Goal: Find specific page/section: Find specific page/section

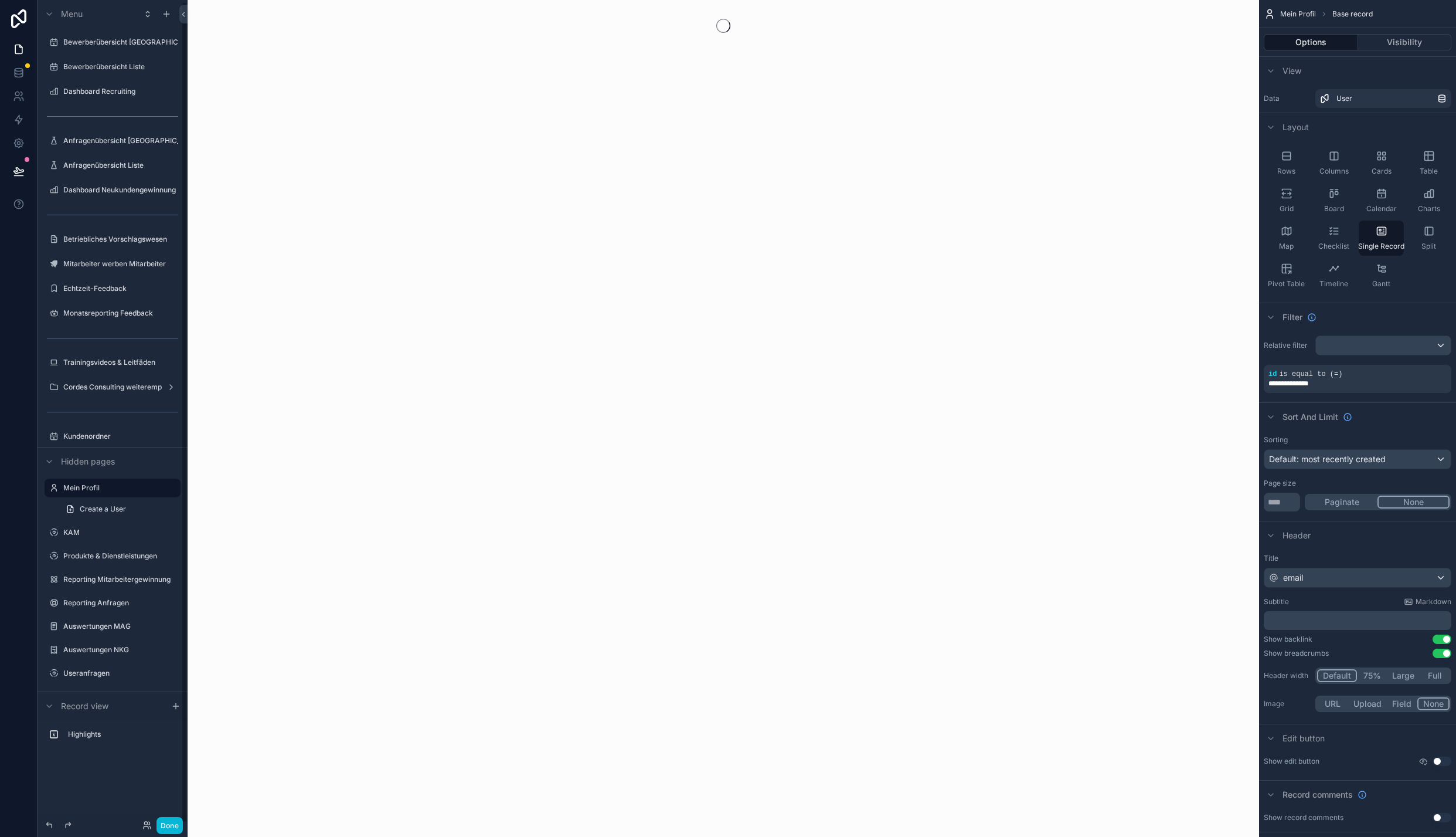
scroll to position [2, 0]
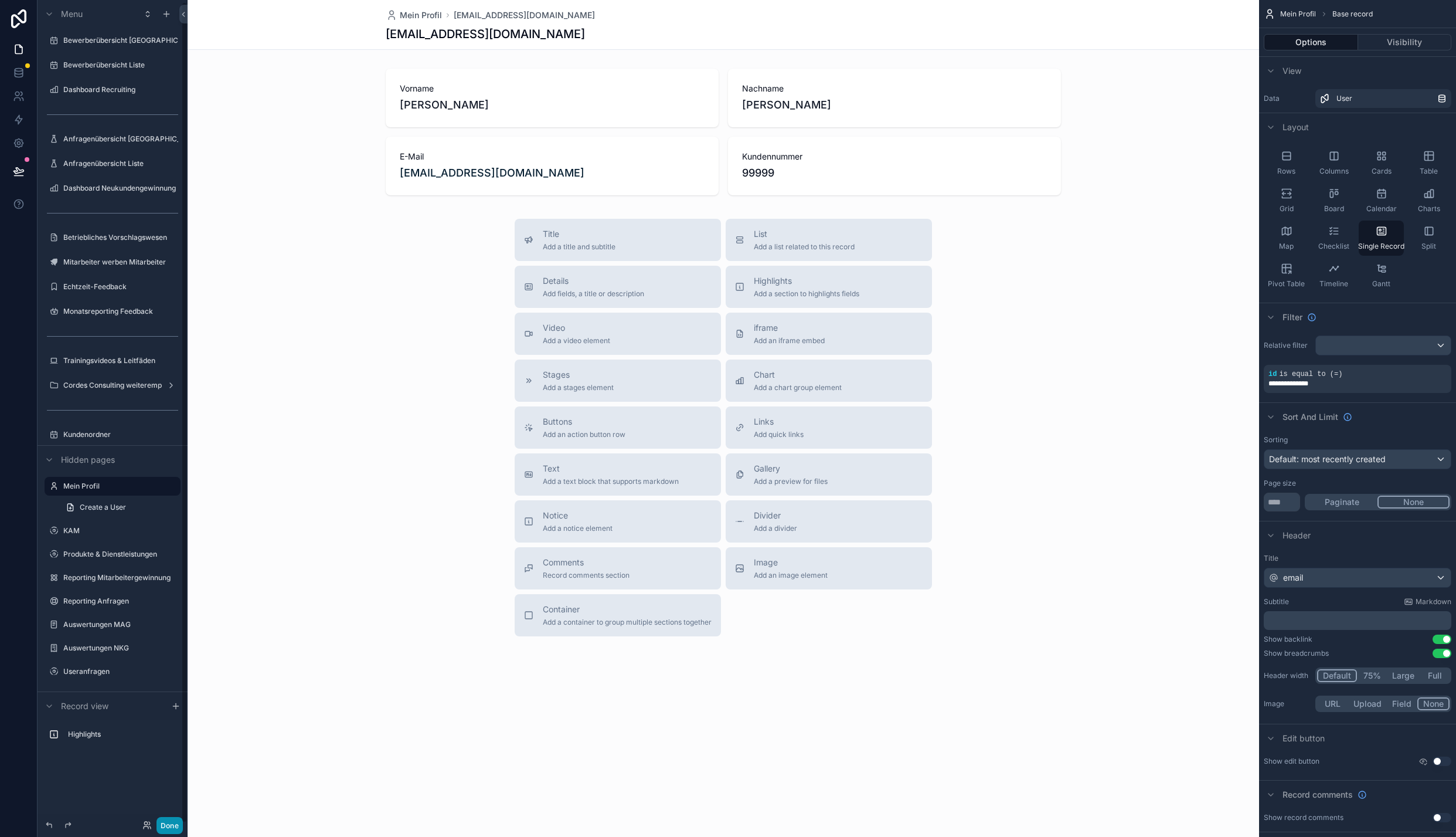
click at [170, 823] on button "Done" at bounding box center [169, 825] width 26 height 17
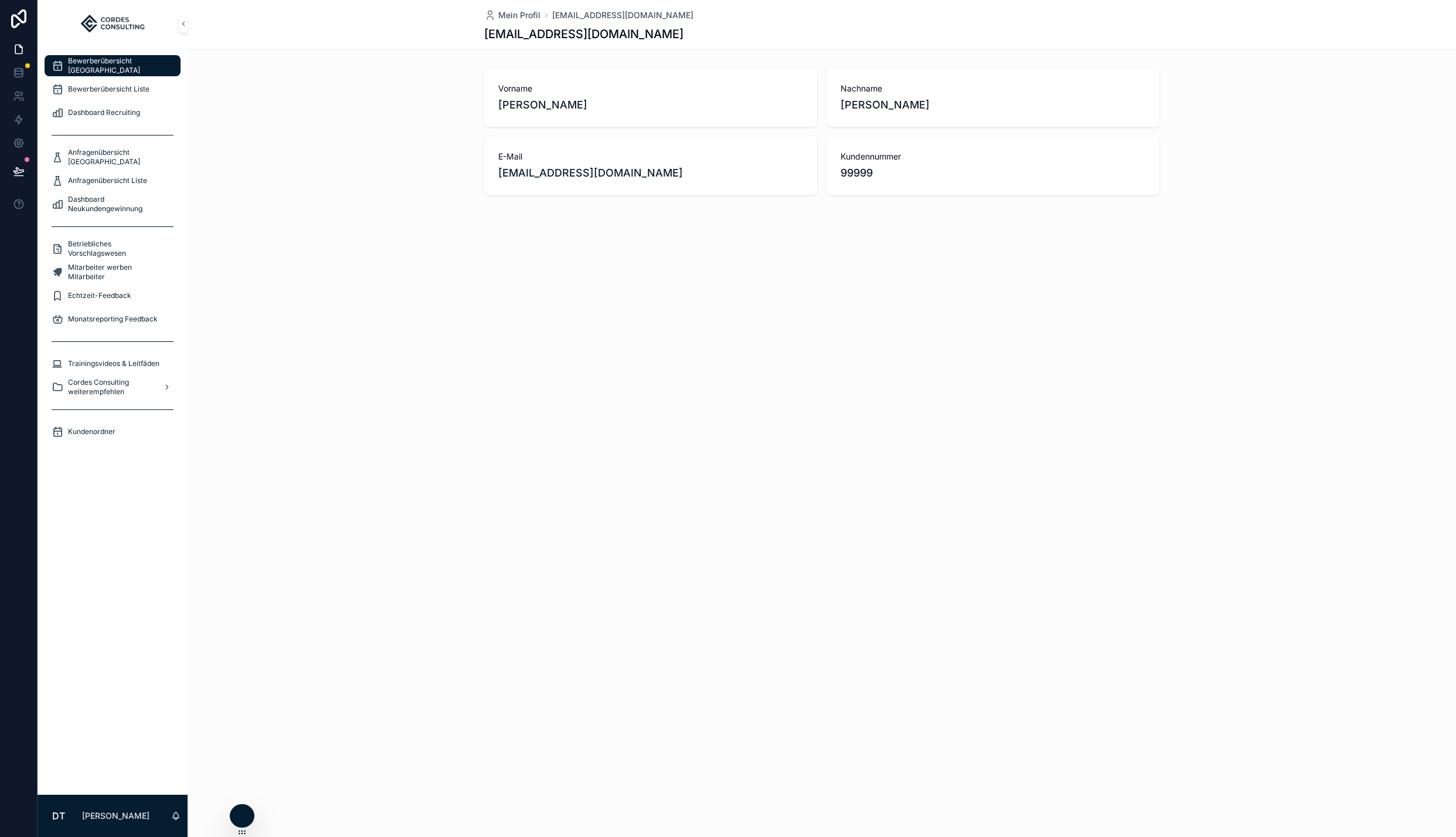
click at [115, 67] on span "Bewerberübersicht [GEOGRAPHIC_DATA]" at bounding box center [118, 65] width 101 height 19
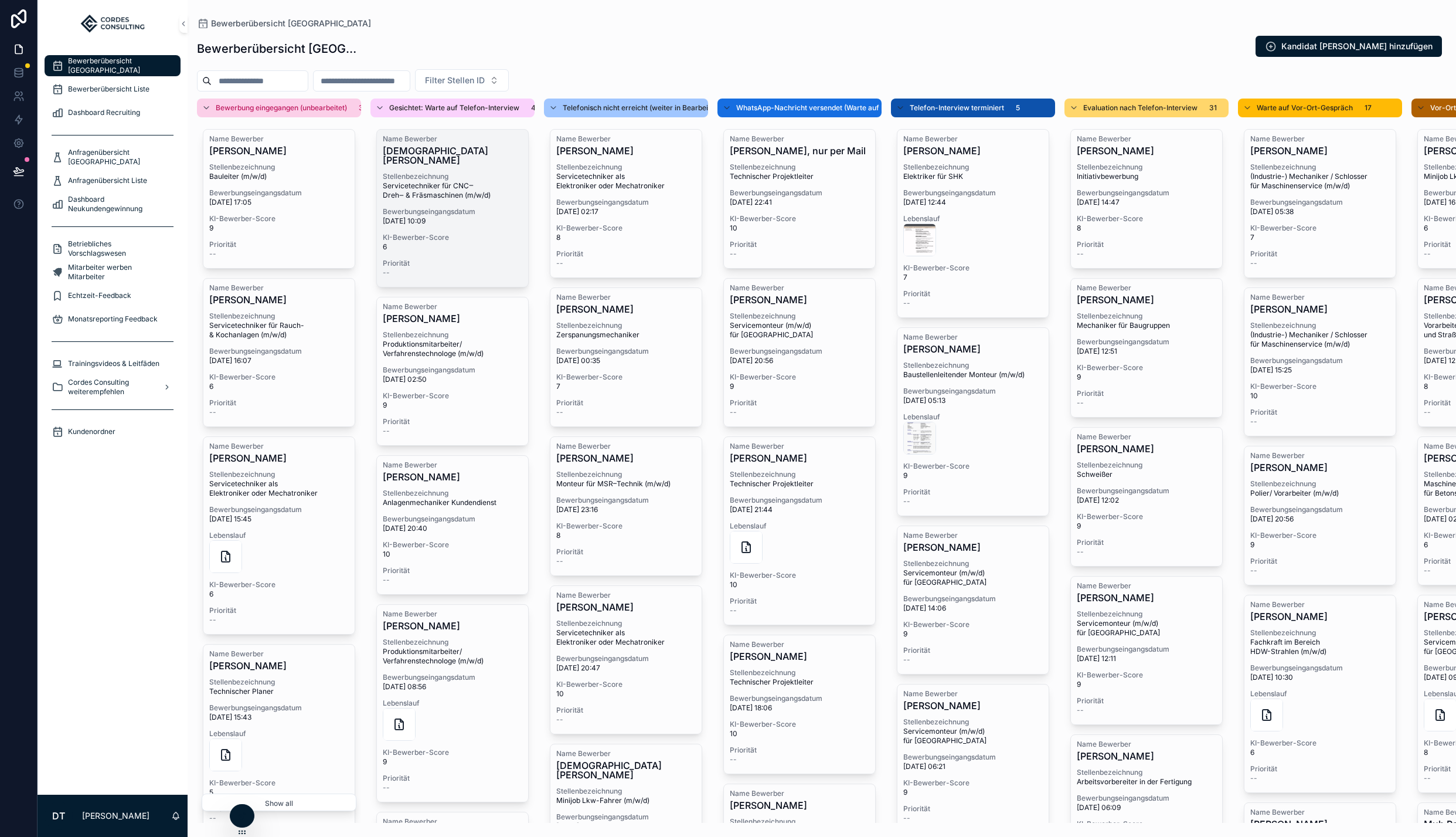
click at [464, 181] on span "Servicetechniker für CNC‒Dreh‒ & Fräsmaschinen (m/w/d)" at bounding box center [452, 192] width 140 height 22
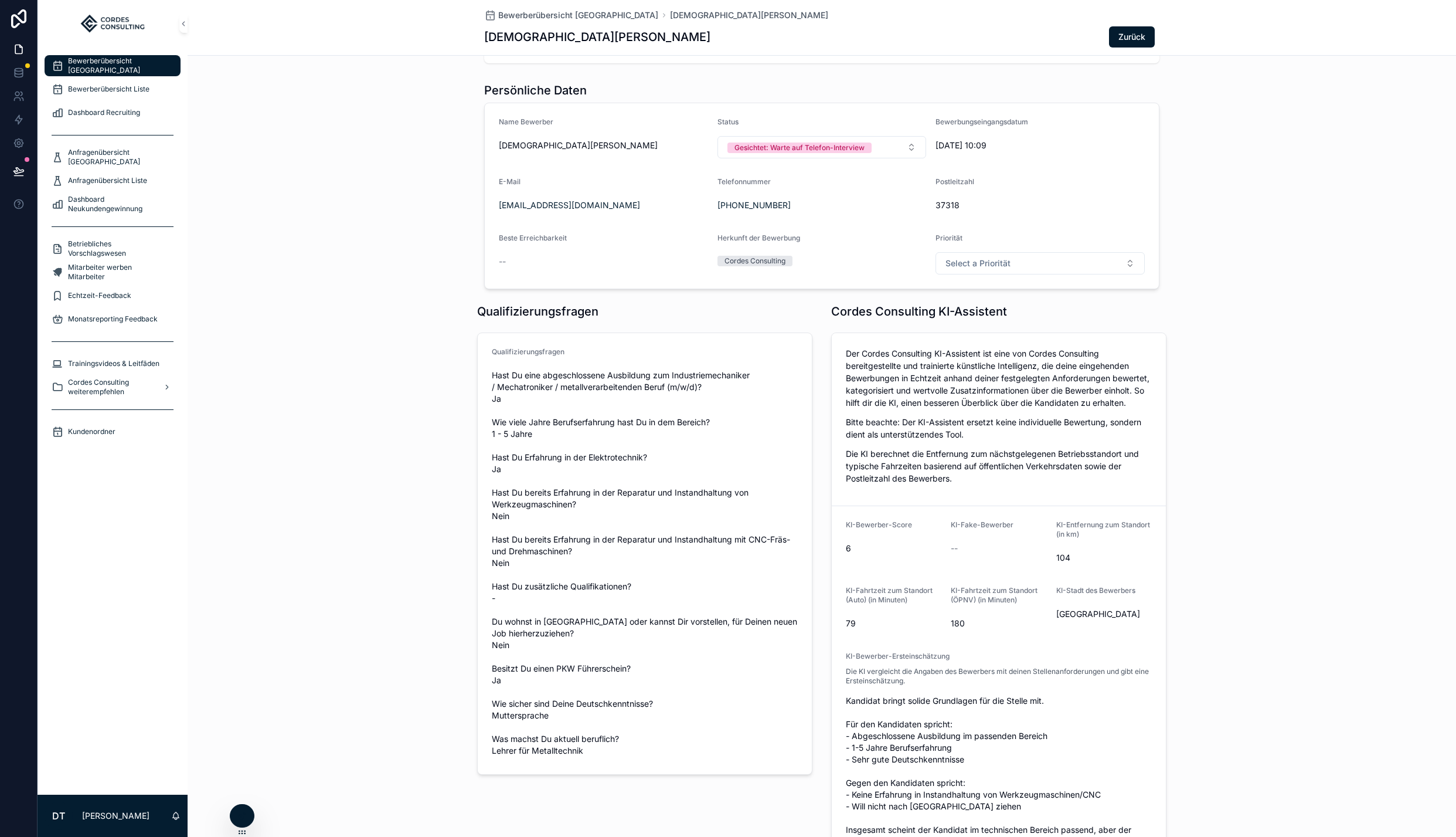
scroll to position [78, 0]
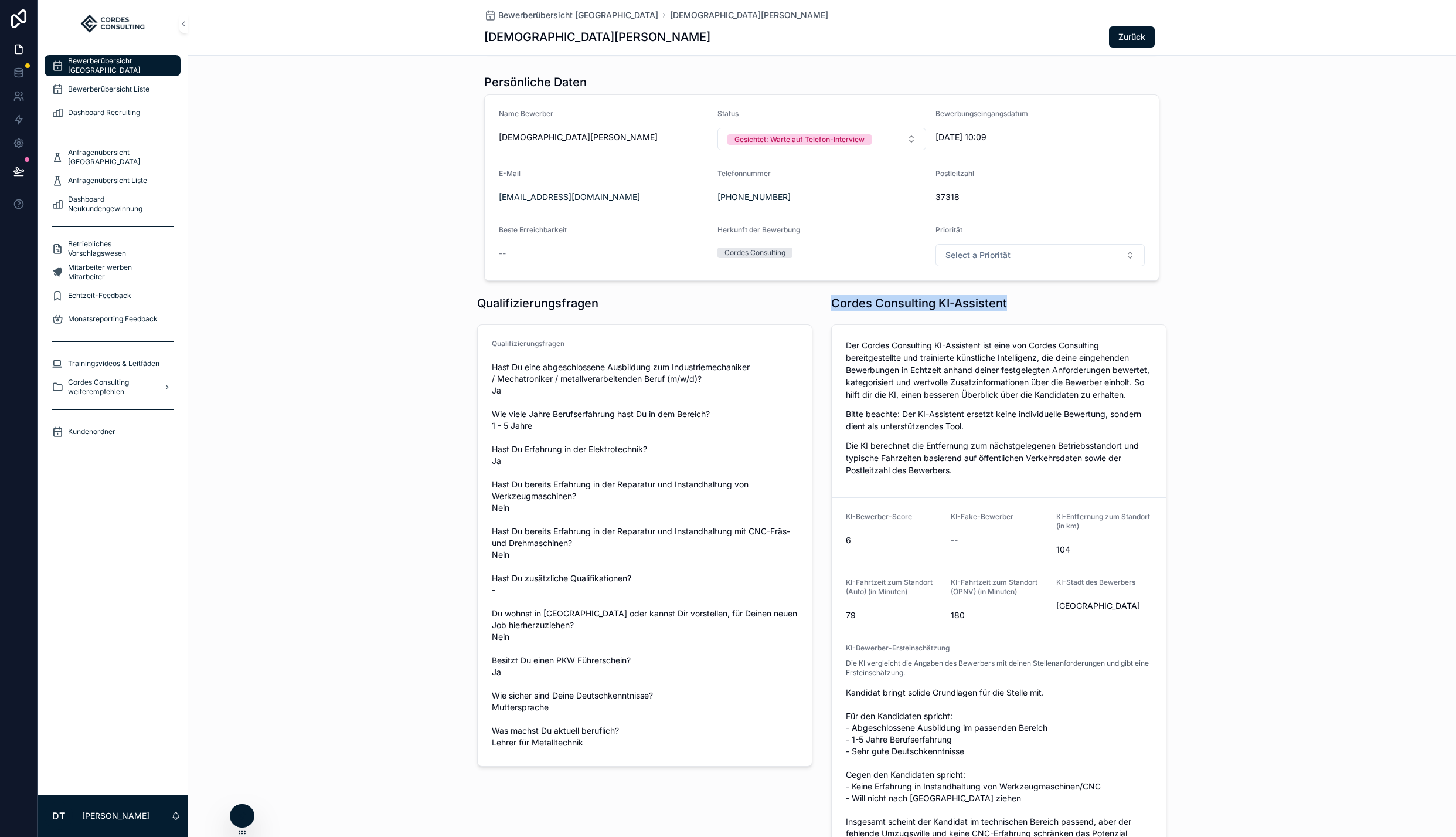
drag, startPoint x: 834, startPoint y: 300, endPoint x: 1005, endPoint y: 303, distance: 171.0
click at [1005, 303] on h1 "Cordes Consulting KI-Assistent" at bounding box center [919, 304] width 176 height 17
click at [1030, 303] on div "Cordes Consulting KI-Assistent" at bounding box center [999, 304] width 336 height 17
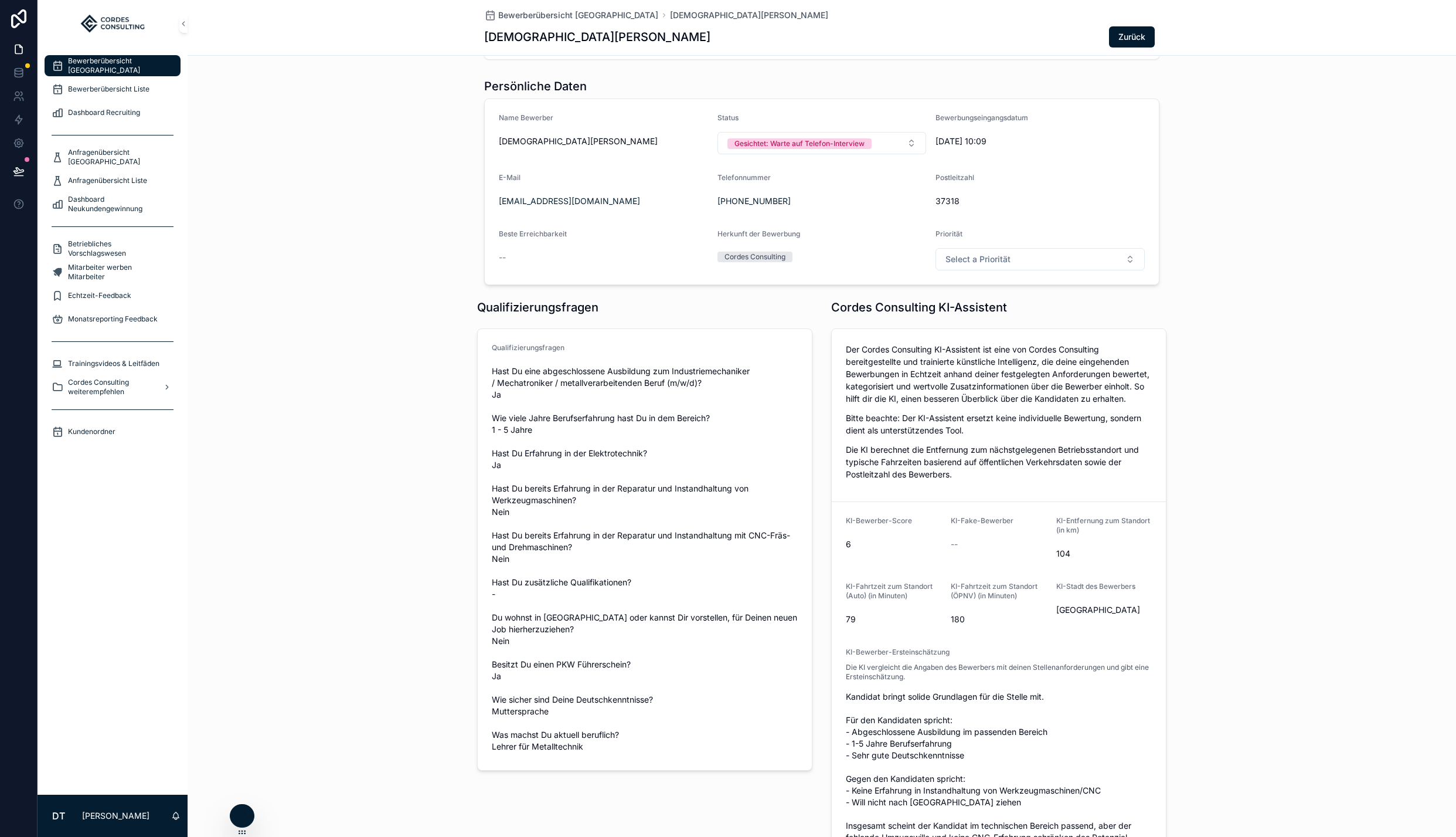
scroll to position [0, 0]
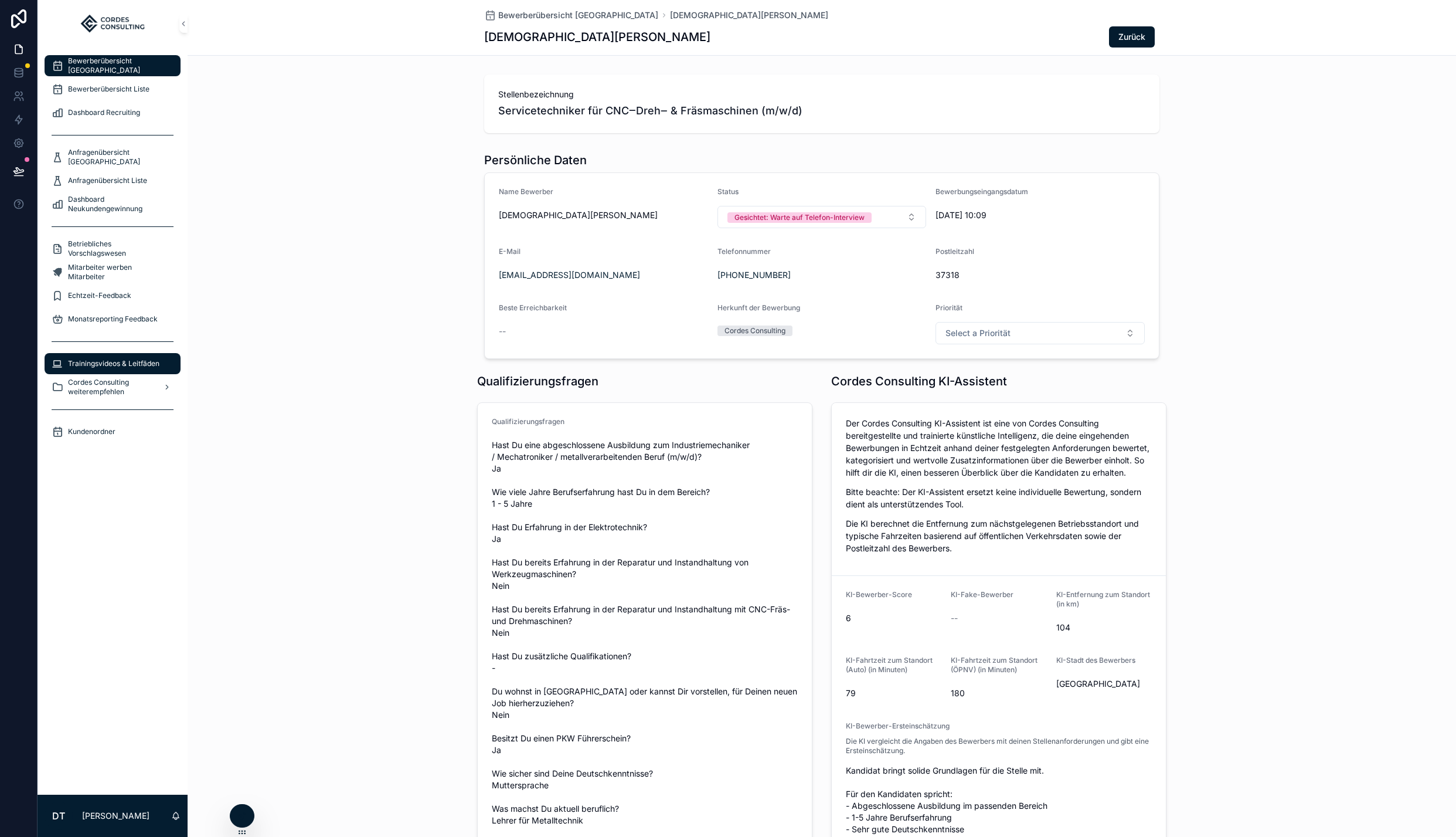
click at [97, 361] on span "Trainingsvideos & Leitfäden" at bounding box center [113, 363] width 92 height 9
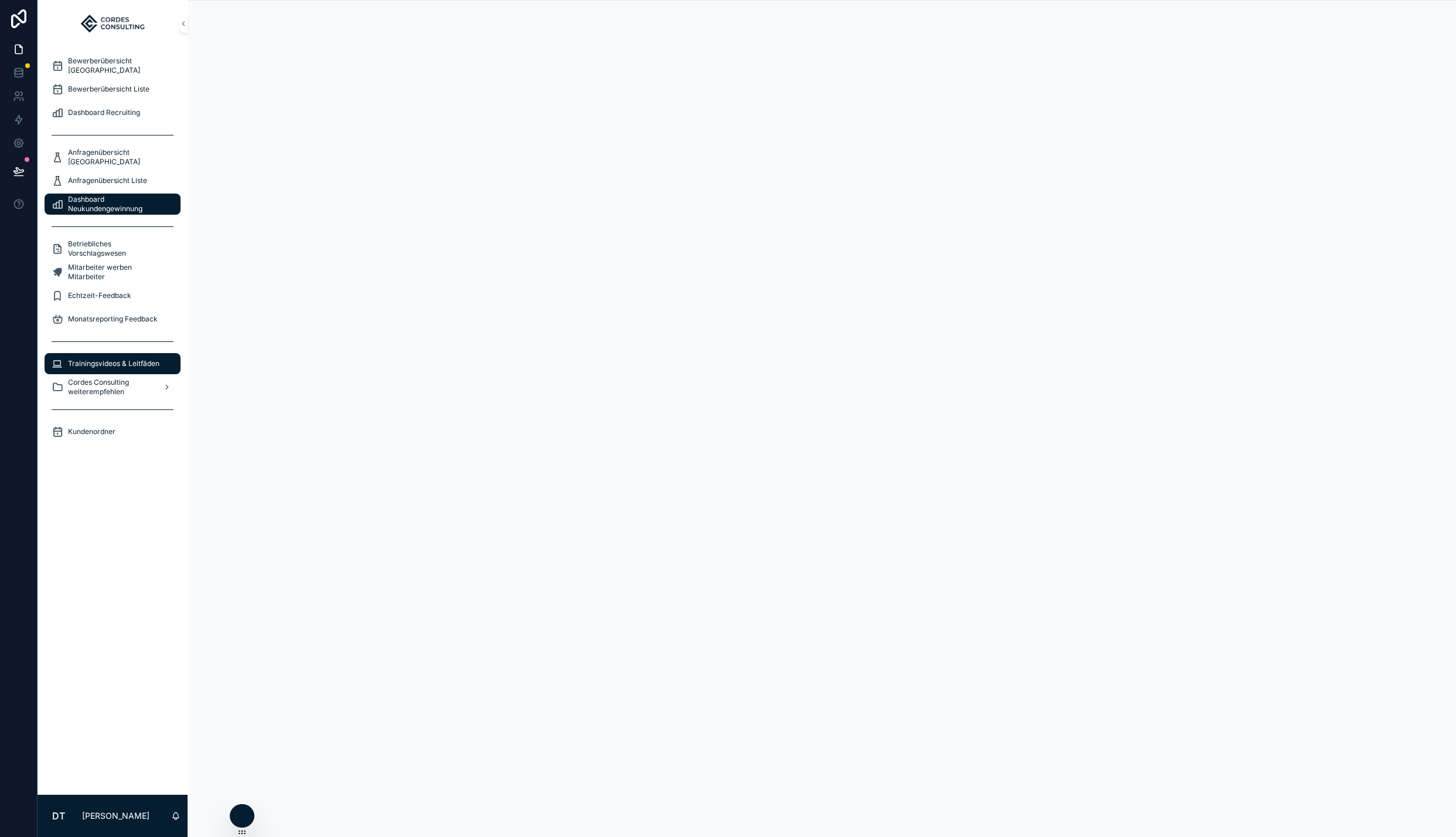
click at [103, 194] on span "Dashboard Neukundengewinnung" at bounding box center [118, 203] width 101 height 19
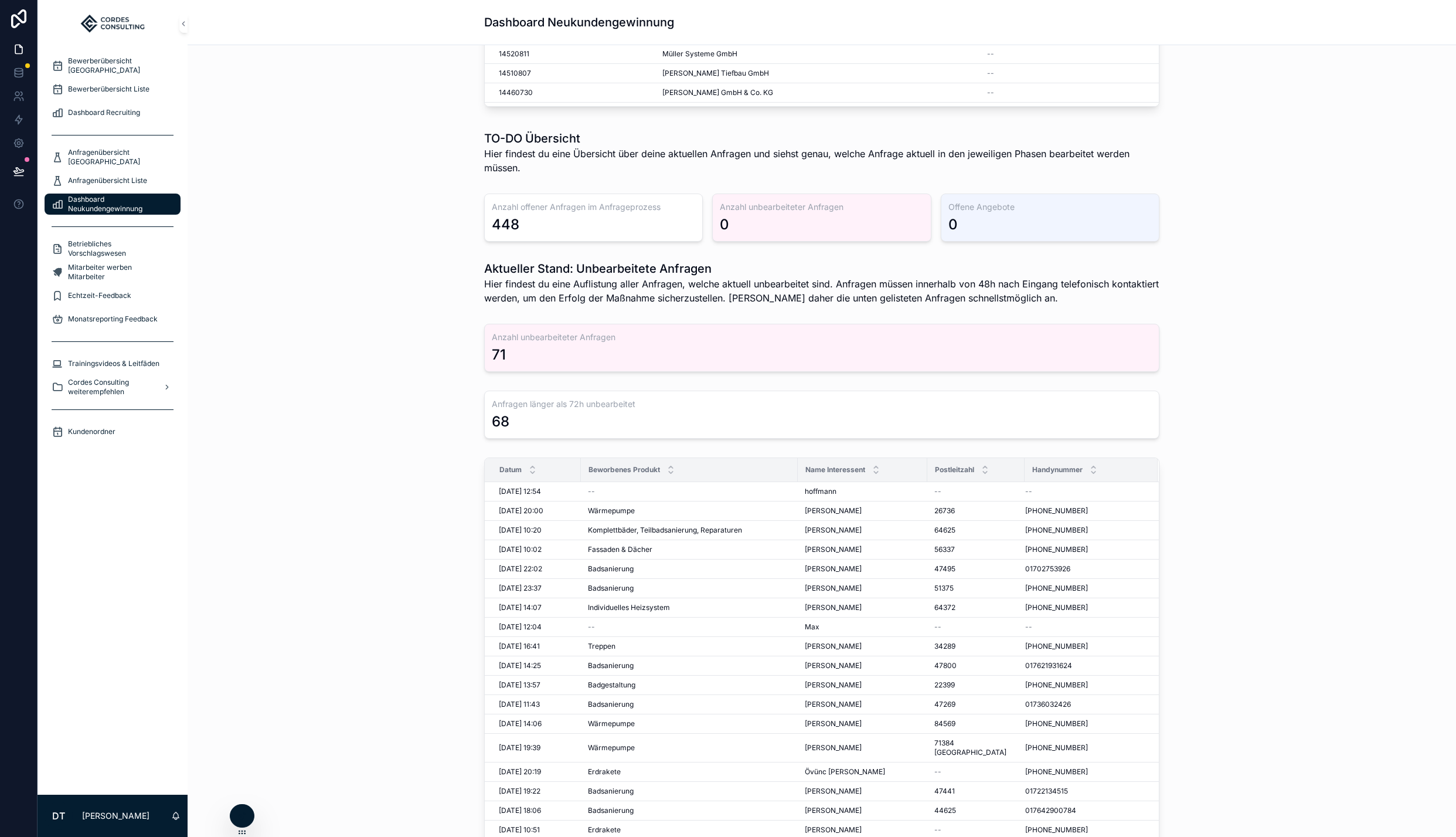
scroll to position [643, 0]
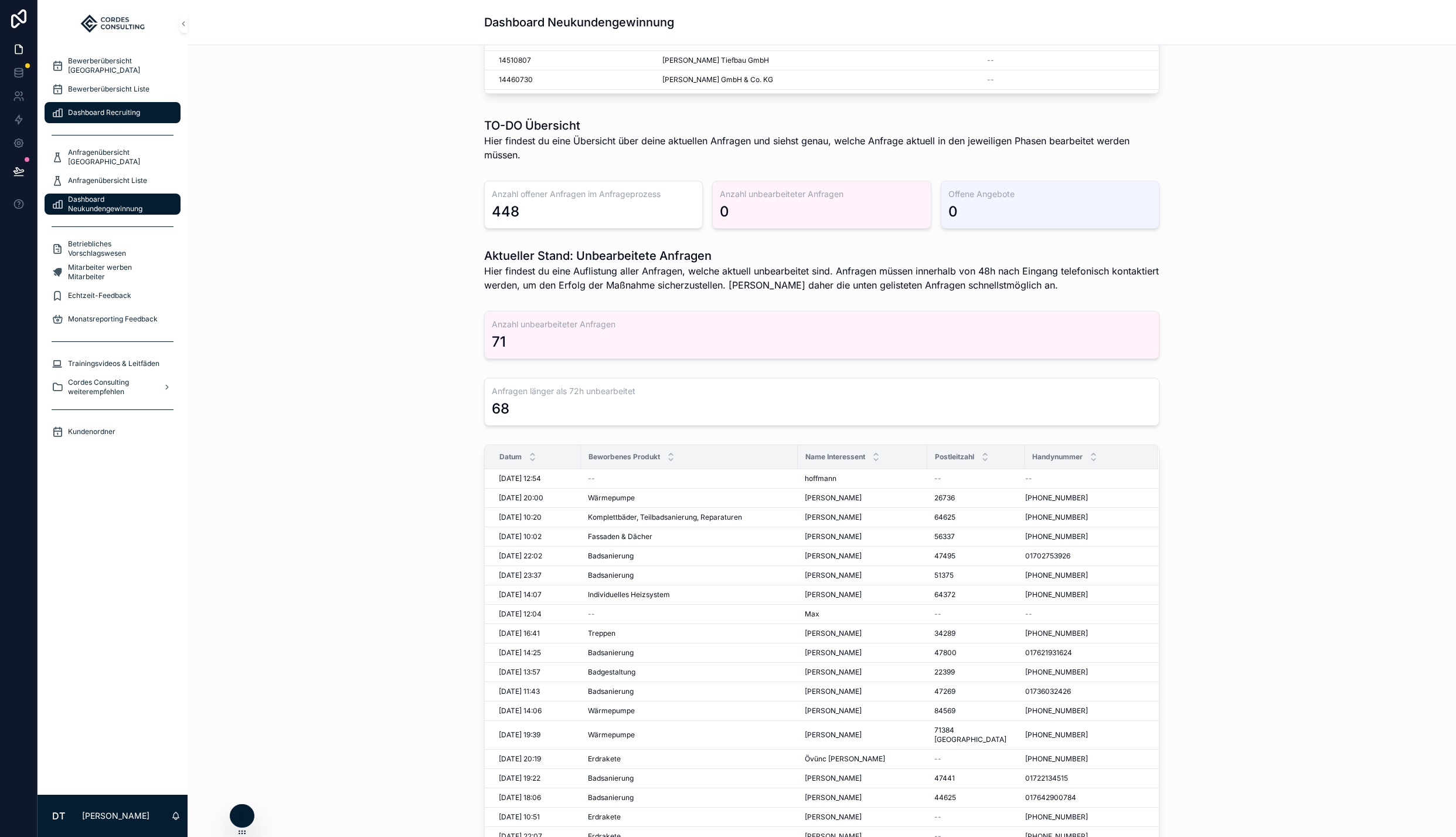
click at [97, 112] on span "Dashboard Recruiting" at bounding box center [103, 112] width 72 height 9
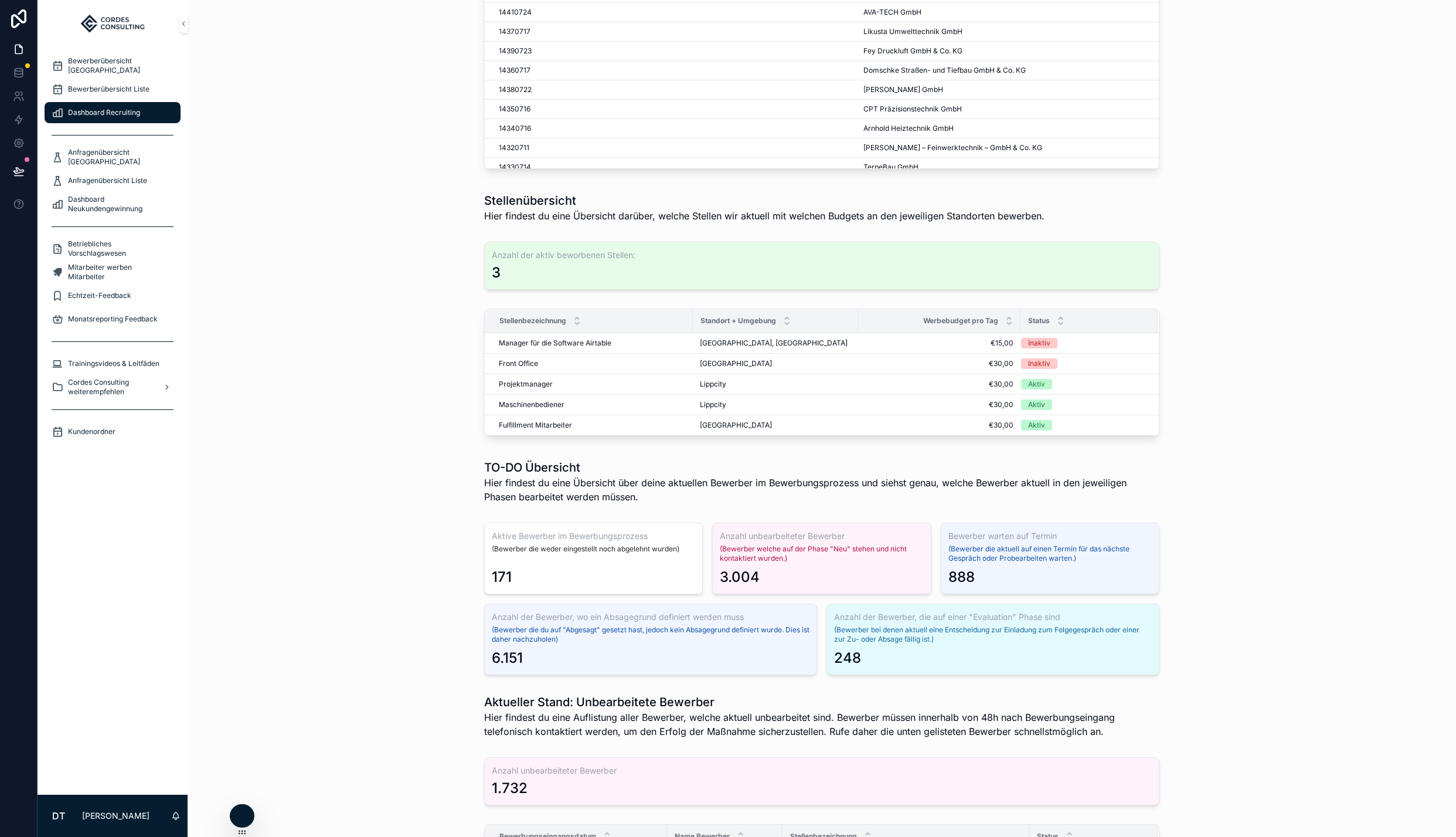
scroll to position [572, 0]
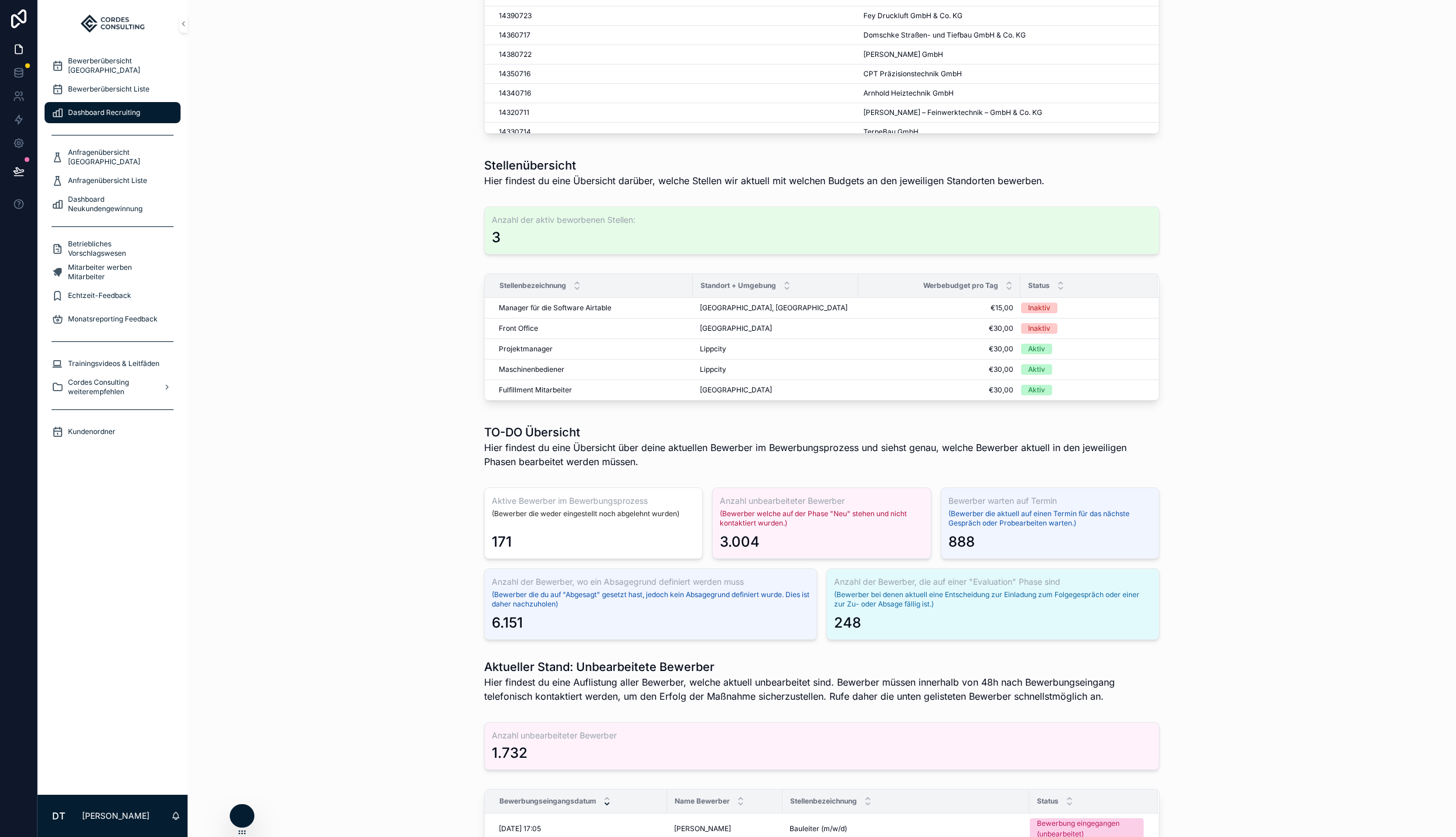
click at [1320, 382] on div "Stellenbezeichnung Standort + Umgebung [GEOGRAPHIC_DATA] pro Tag Status Manager…" at bounding box center [821, 339] width 1249 height 141
